Goal: Task Accomplishment & Management: Complete application form

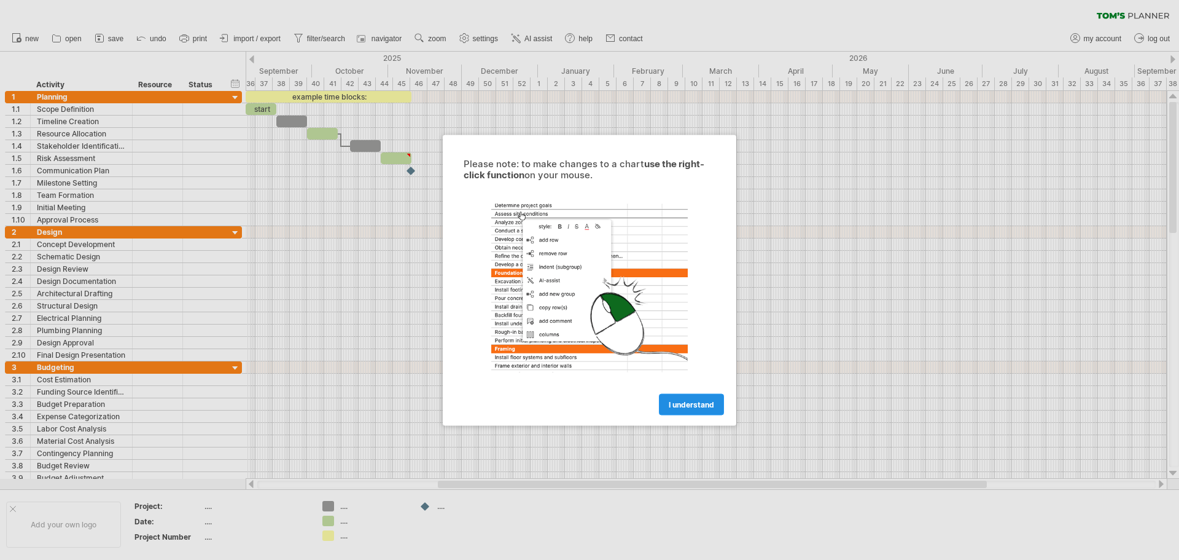
click at [695, 404] on span "I understand" at bounding box center [691, 403] width 45 height 9
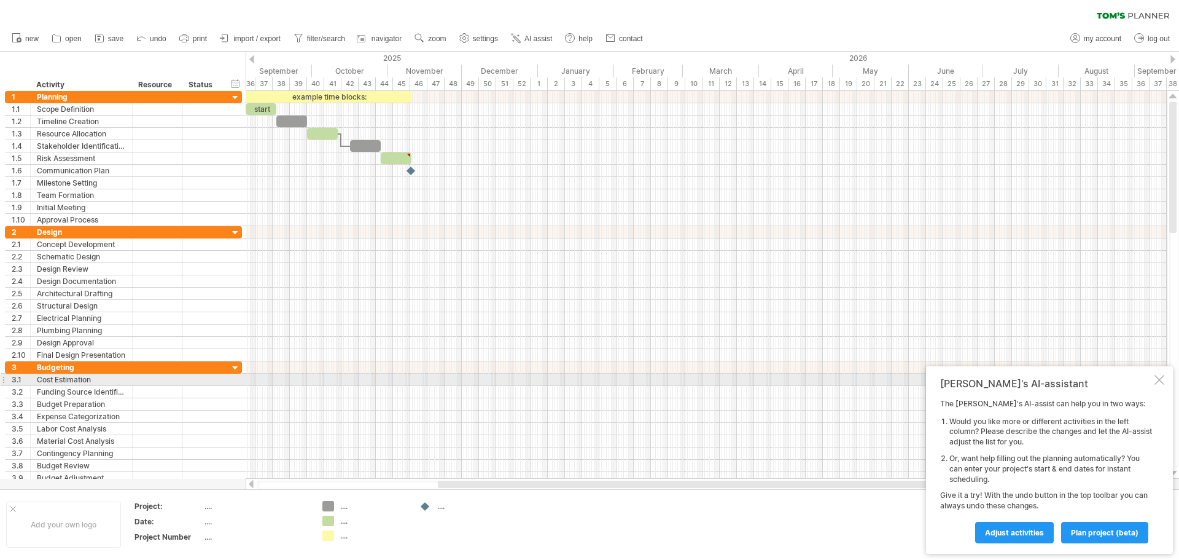
click at [1158, 375] on div at bounding box center [1160, 380] width 10 height 10
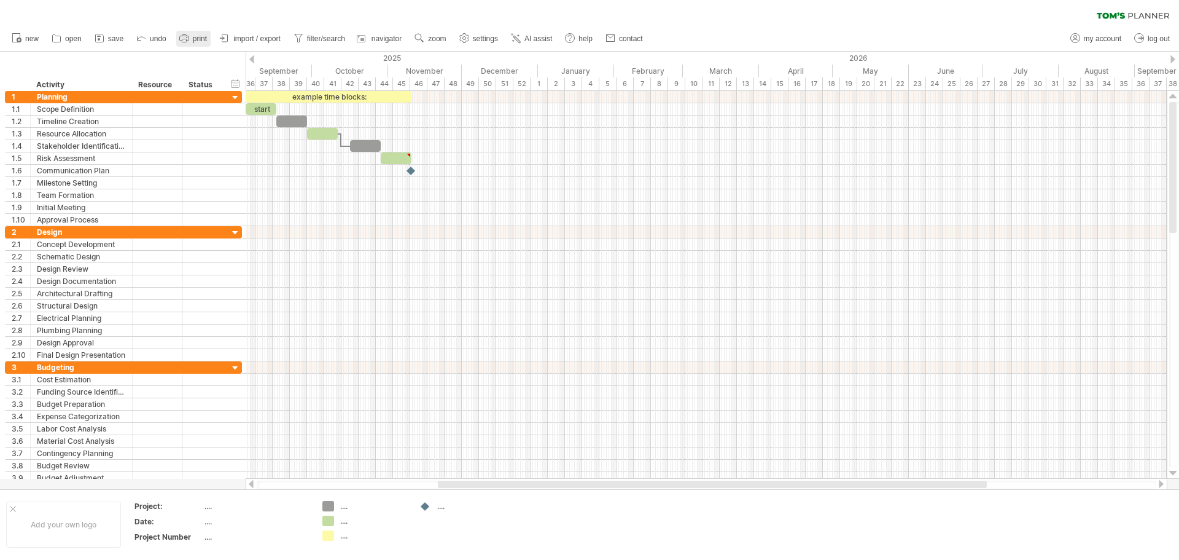
click at [200, 43] on link "print" at bounding box center [193, 39] width 34 height 16
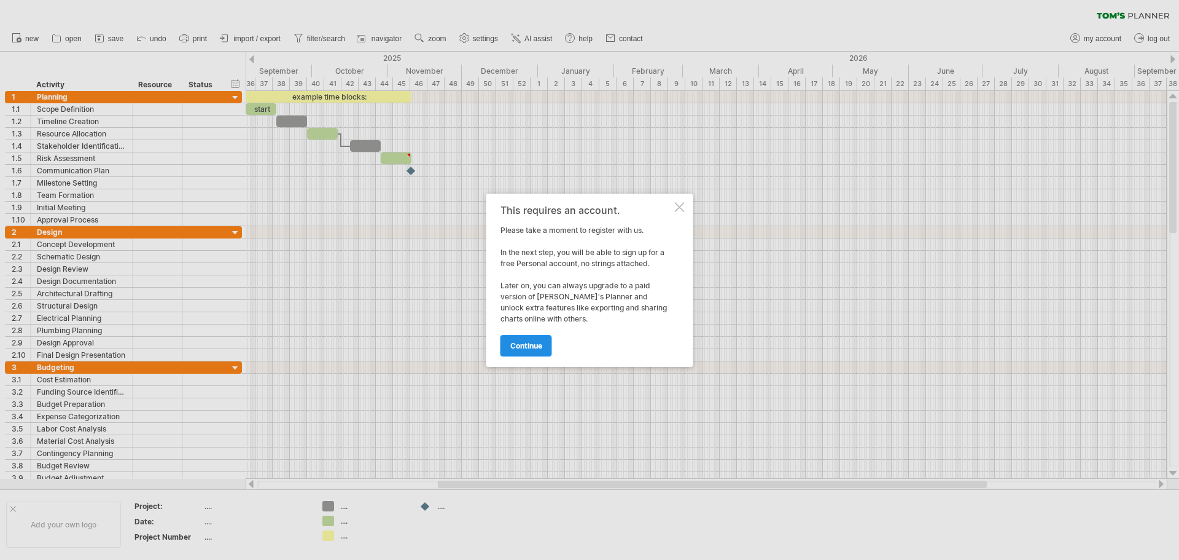
click at [527, 349] on span "continue" at bounding box center [526, 345] width 32 height 9
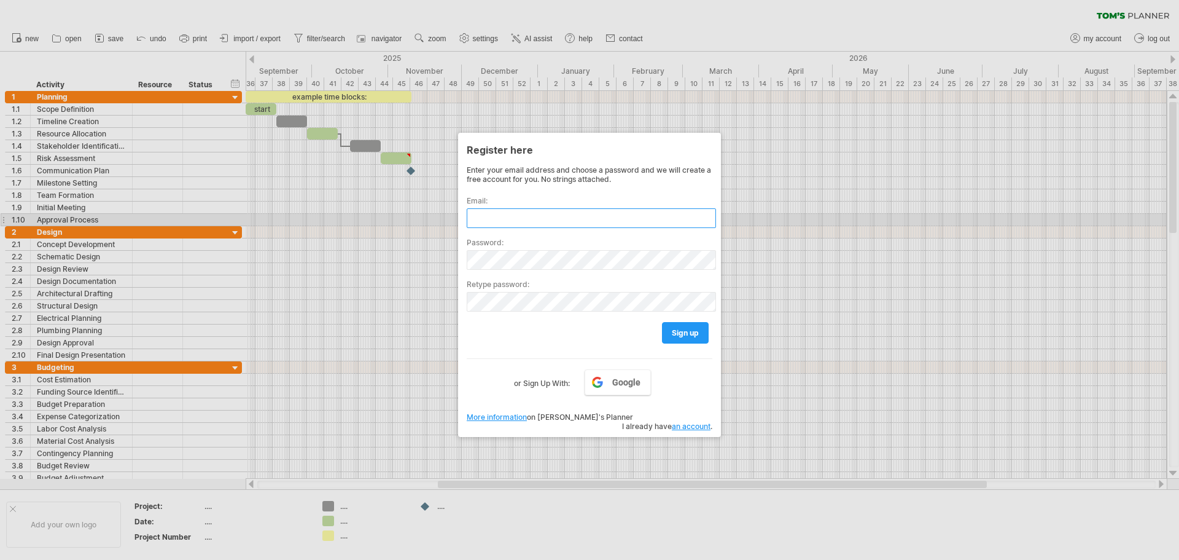
click at [488, 216] on input "text" at bounding box center [591, 218] width 249 height 20
type input "**********"
click at [676, 338] on link "sign up" at bounding box center [685, 332] width 47 height 21
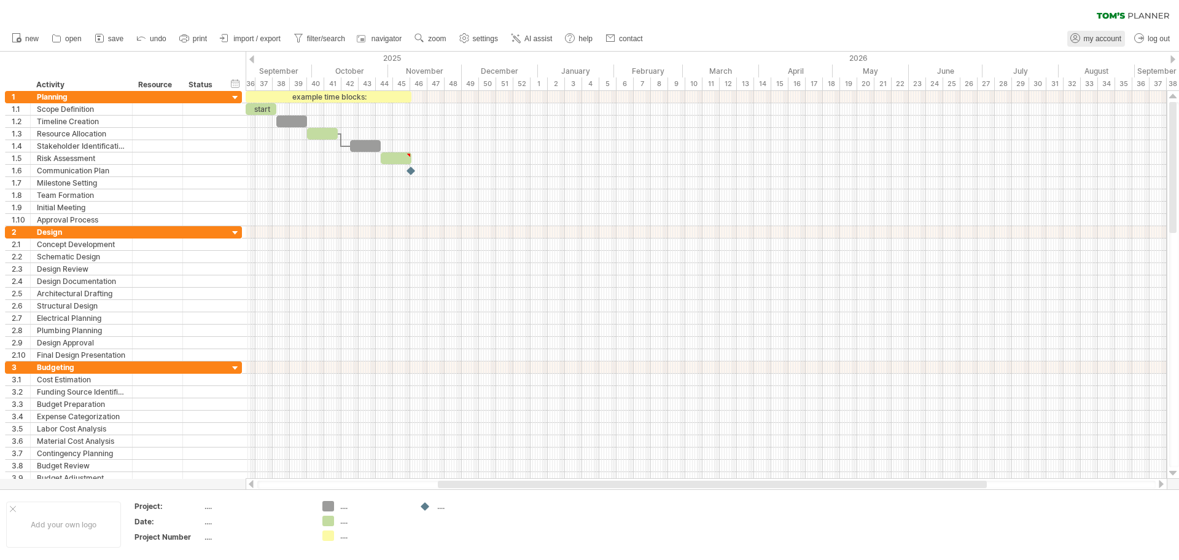
click at [1104, 39] on span "my account" at bounding box center [1102, 38] width 37 height 9
type input "**********"
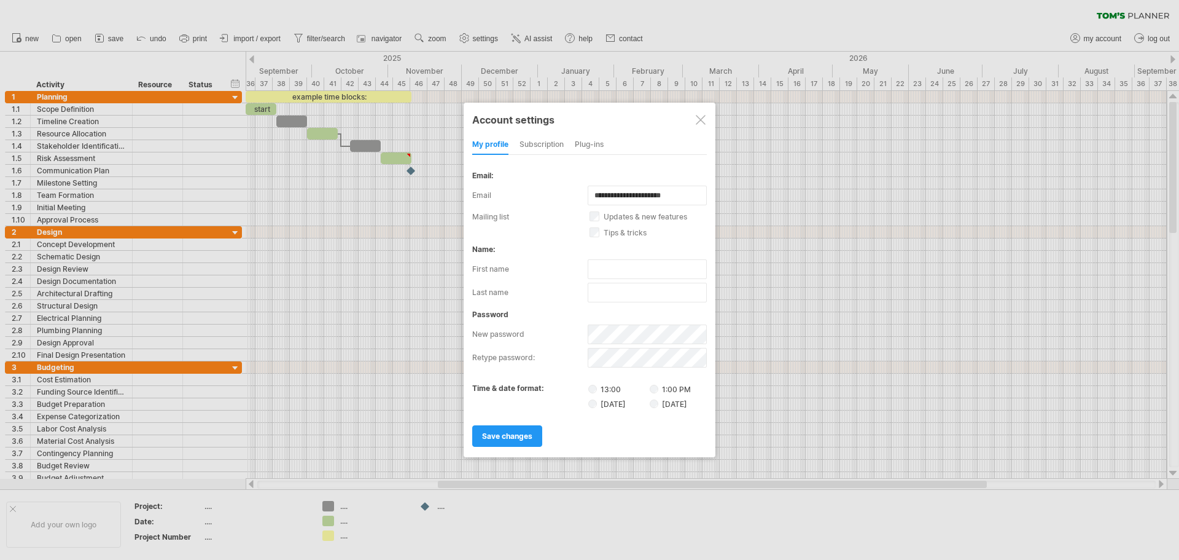
click at [701, 124] on div at bounding box center [701, 120] width 10 height 10
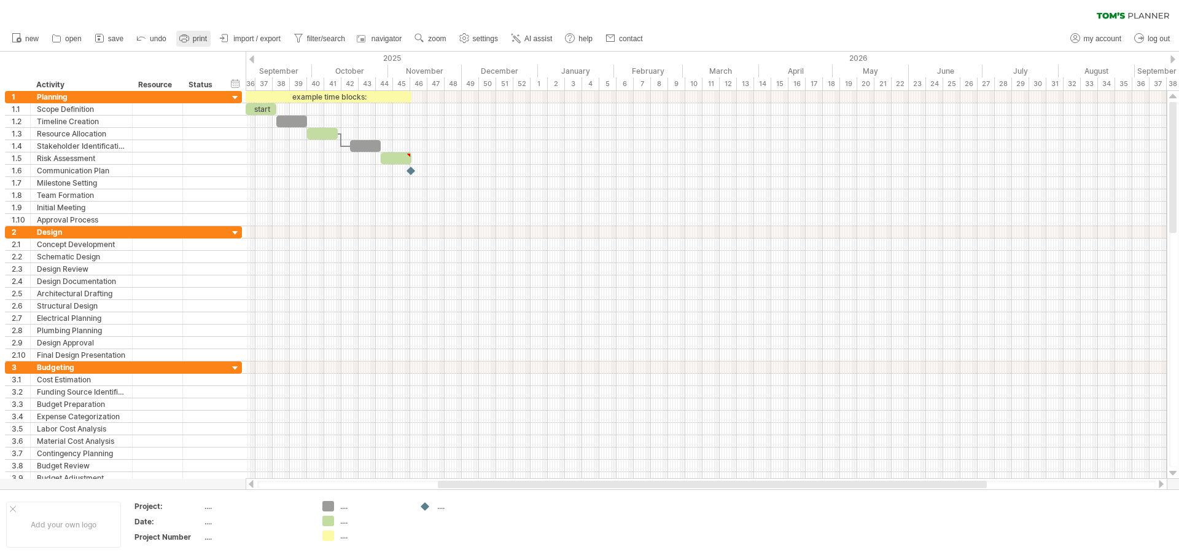
click at [197, 41] on span "print" at bounding box center [200, 38] width 14 height 9
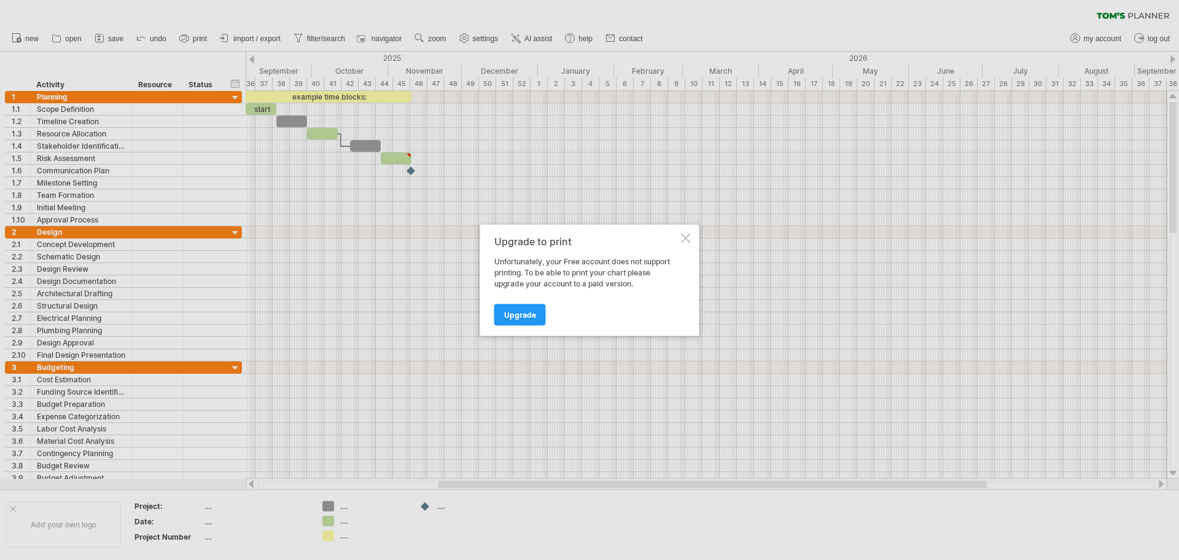
click at [683, 242] on div at bounding box center [686, 238] width 10 height 10
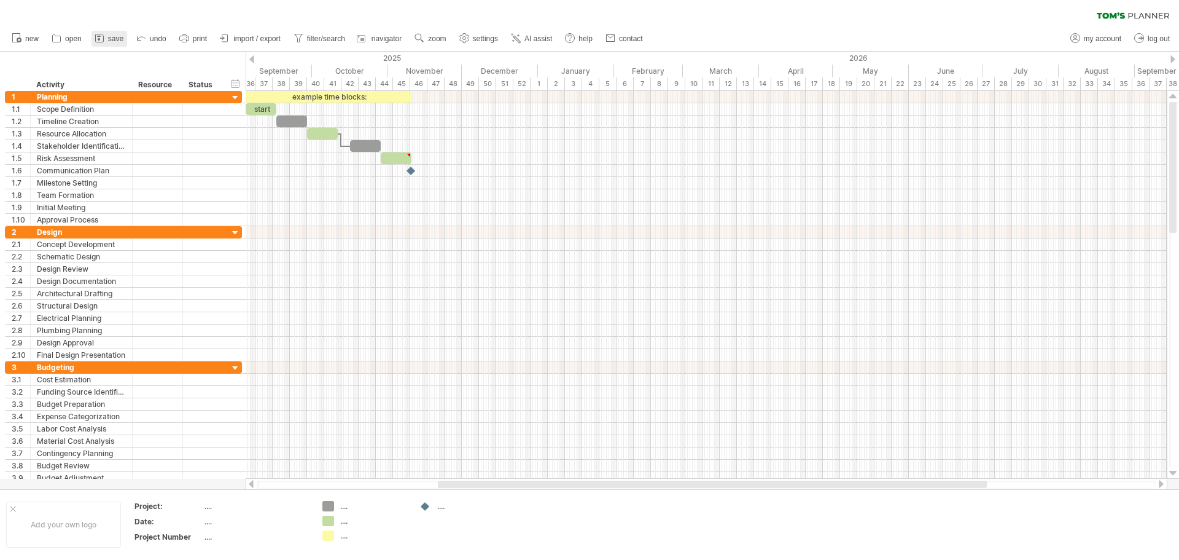
click at [120, 39] on span "save" at bounding box center [115, 38] width 15 height 9
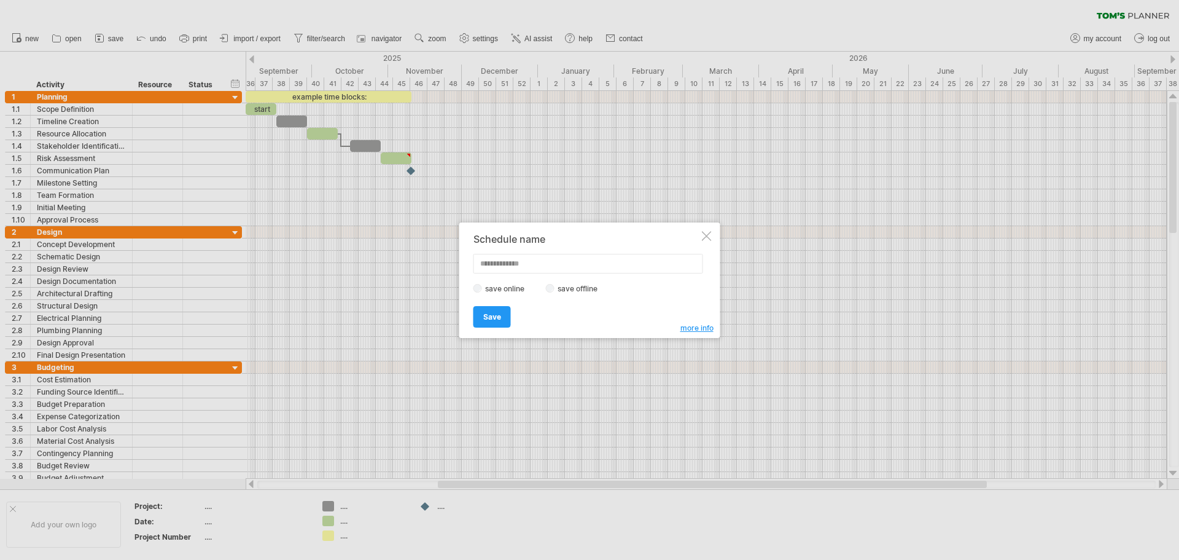
click at [706, 235] on div at bounding box center [707, 236] width 10 height 10
